Goal: Transaction & Acquisition: Purchase product/service

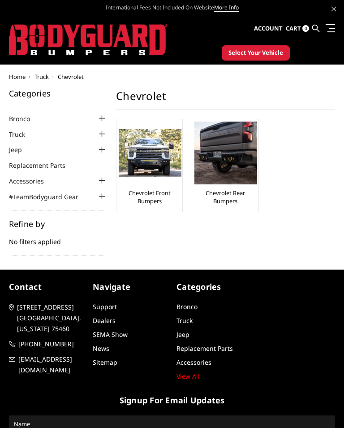
click at [170, 171] on img at bounding box center [150, 153] width 63 height 48
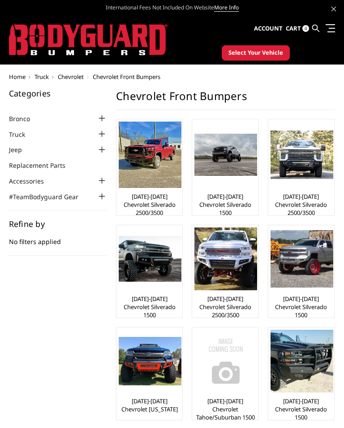
click at [165, 187] on img at bounding box center [150, 155] width 63 height 66
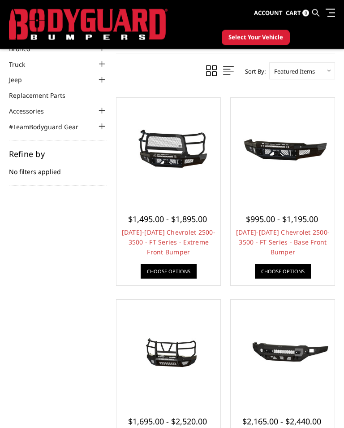
scroll to position [45, 0]
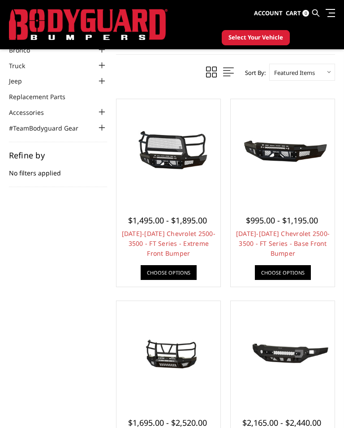
click at [194, 229] on link "[DATE]-[DATE] Chevrolet 2500-3500 - FT Series - Extreme Front Bumper" at bounding box center [169, 243] width 94 height 28
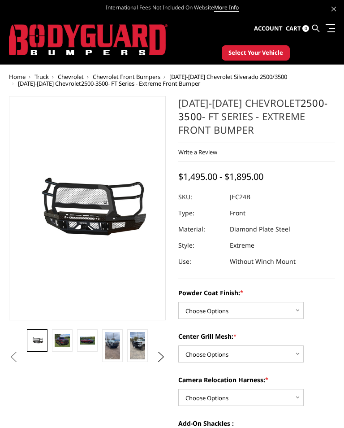
click at [140, 353] on img at bounding box center [137, 345] width 15 height 27
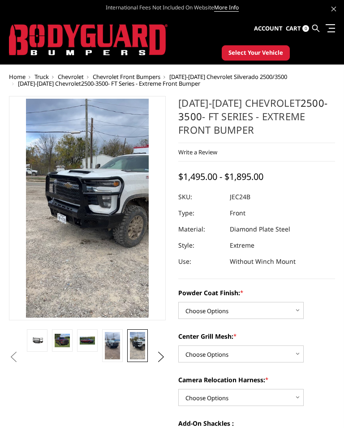
click at [115, 347] on img at bounding box center [112, 345] width 15 height 27
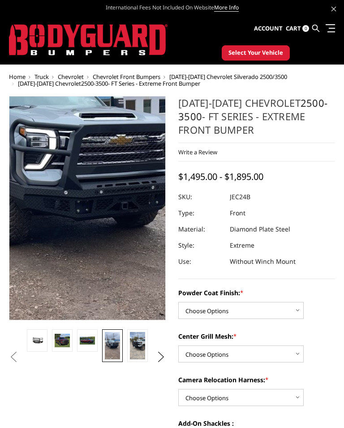
click at [121, 220] on img at bounding box center [52, 190] width 323 height 574
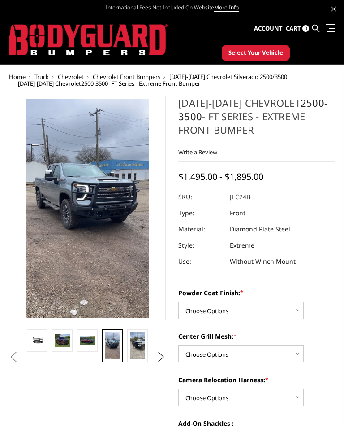
click at [136, 340] on img at bounding box center [137, 345] width 15 height 27
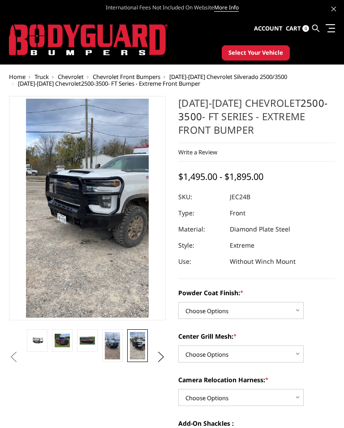
click at [65, 340] on img at bounding box center [62, 340] width 15 height 13
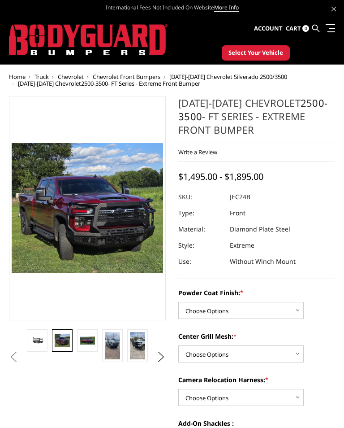
click at [85, 341] on img at bounding box center [87, 340] width 15 height 8
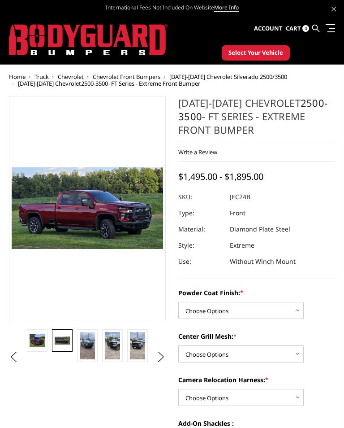
click at [135, 341] on img at bounding box center [137, 345] width 15 height 27
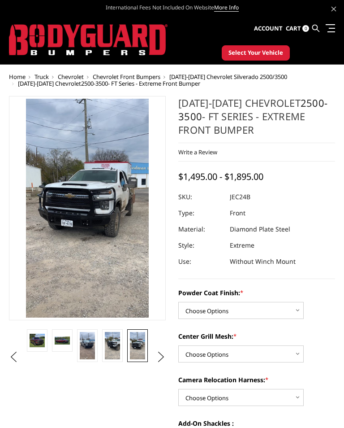
click at [162, 360] on button "Next" at bounding box center [161, 356] width 13 height 13
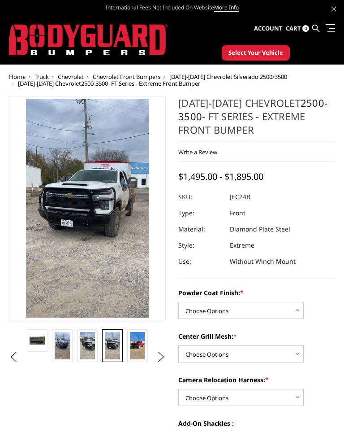
click at [168, 359] on button "Next" at bounding box center [161, 356] width 13 height 13
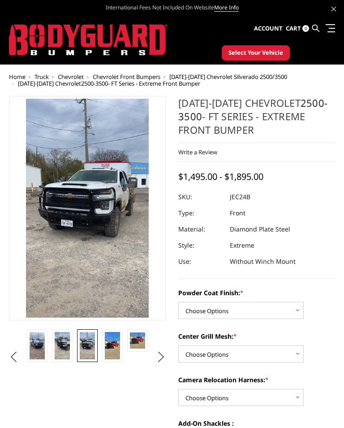
click at [168, 361] on button "Next" at bounding box center [161, 356] width 13 height 13
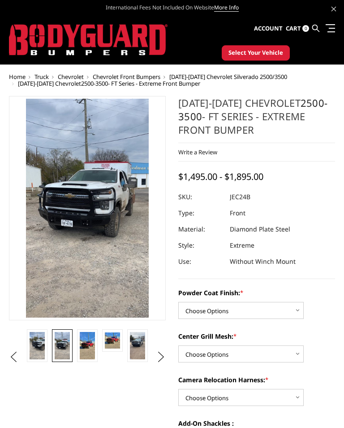
click at [87, 348] on img at bounding box center [87, 345] width 15 height 27
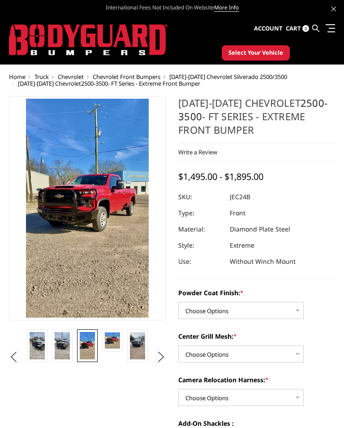
click at [115, 343] on img at bounding box center [112, 340] width 15 height 16
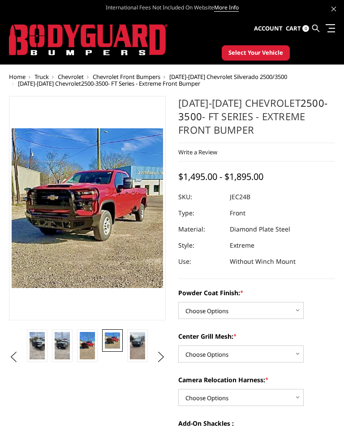
click at [138, 347] on img at bounding box center [137, 345] width 15 height 27
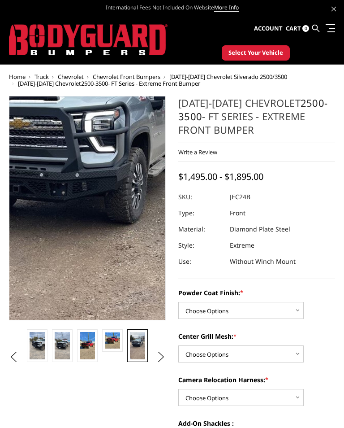
click at [98, 212] on img at bounding box center [76, 203] width 323 height 574
